Goal: Transaction & Acquisition: Purchase product/service

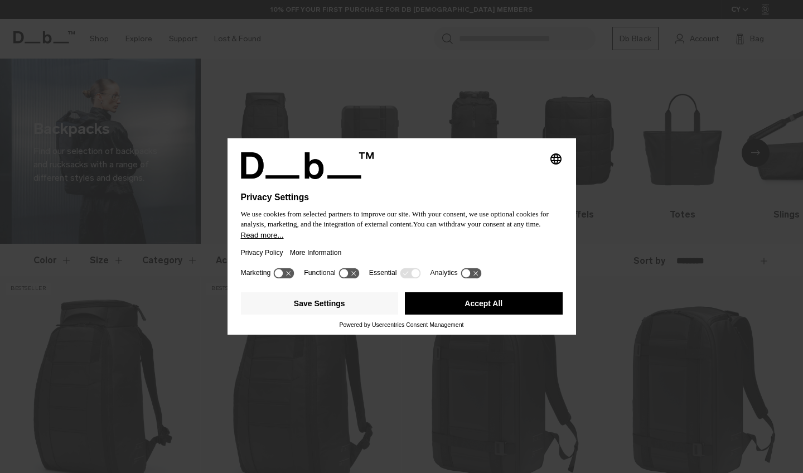
click at [471, 305] on button "Accept All" at bounding box center [484, 303] width 158 height 22
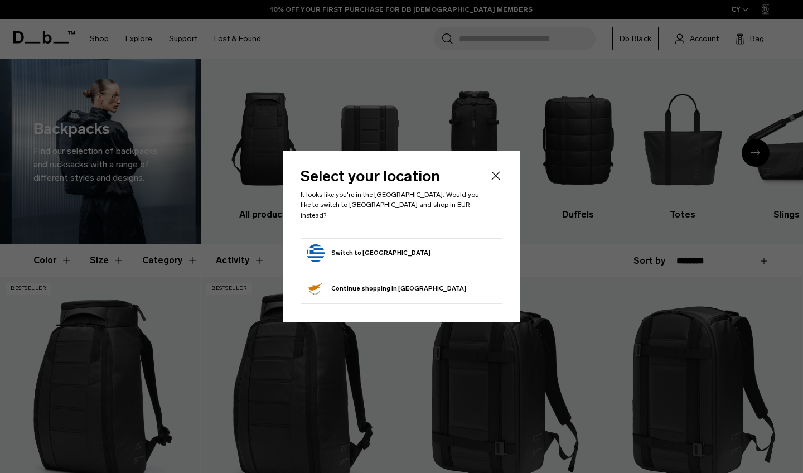
click at [395, 250] on form "Switch to Greece" at bounding box center [402, 253] width 190 height 18
click at [316, 250] on button "Switch to Greece" at bounding box center [369, 253] width 124 height 18
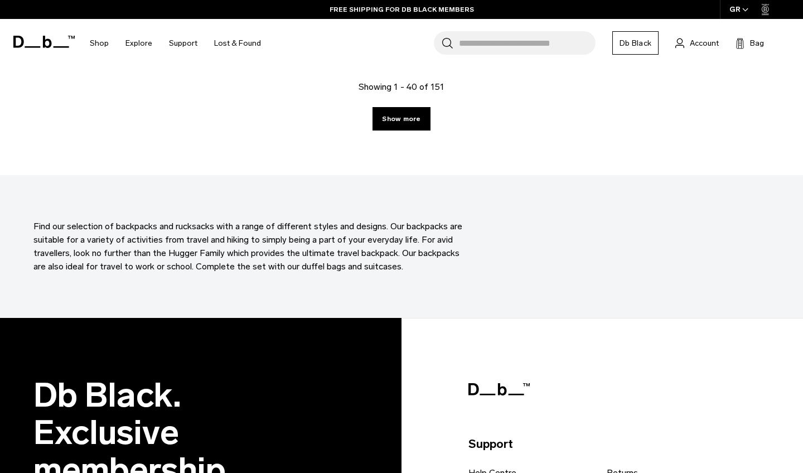
scroll to position [3288, 0]
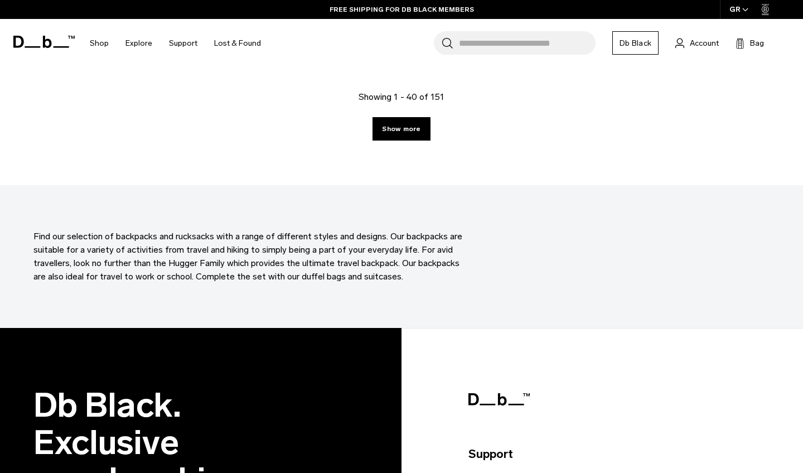
click at [480, 44] on input "Search for Bags, Luggage..." at bounding box center [527, 42] width 137 height 23
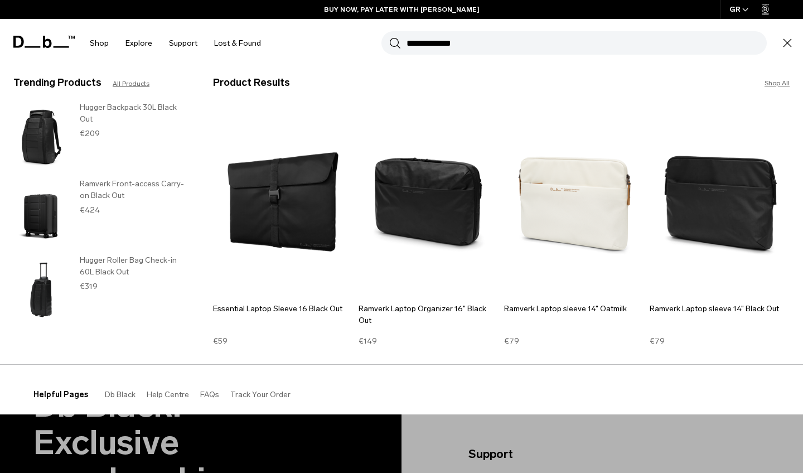
type input "**********"
click at [395, 43] on button "Search" at bounding box center [395, 43] width 12 height 12
